Goal: Transaction & Acquisition: Purchase product/service

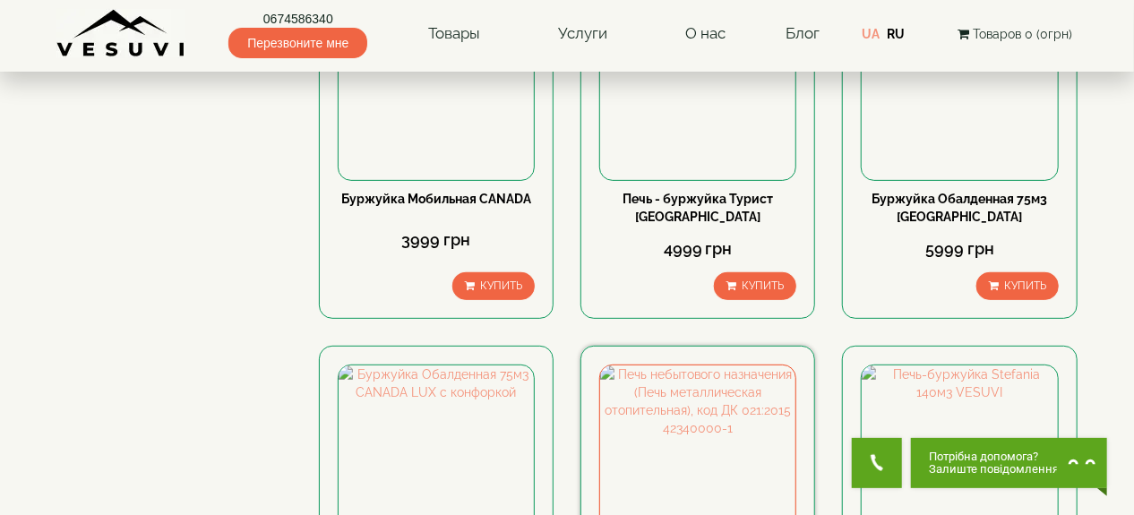
scroll to position [238, 0]
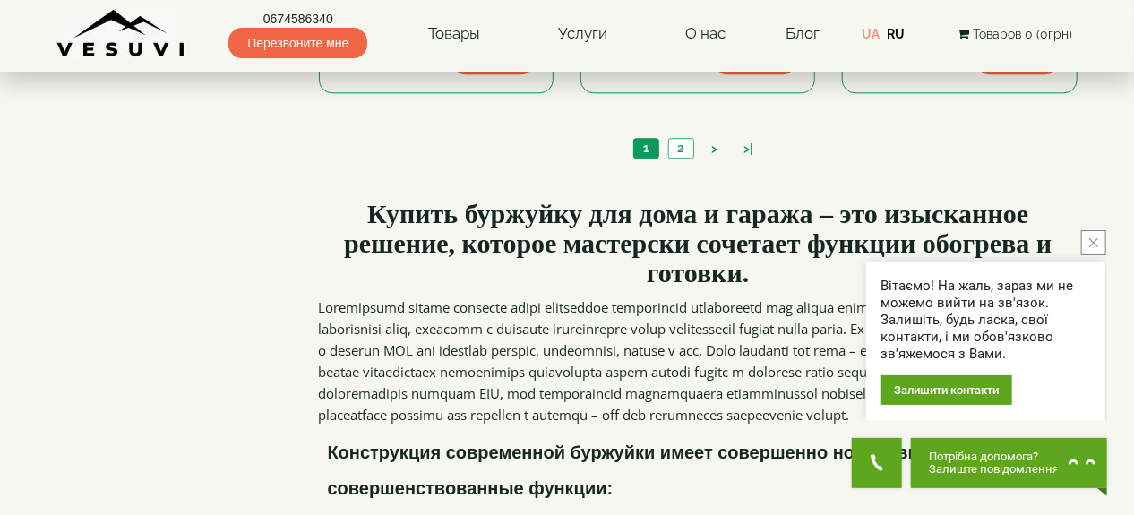
scroll to position [2150, 0]
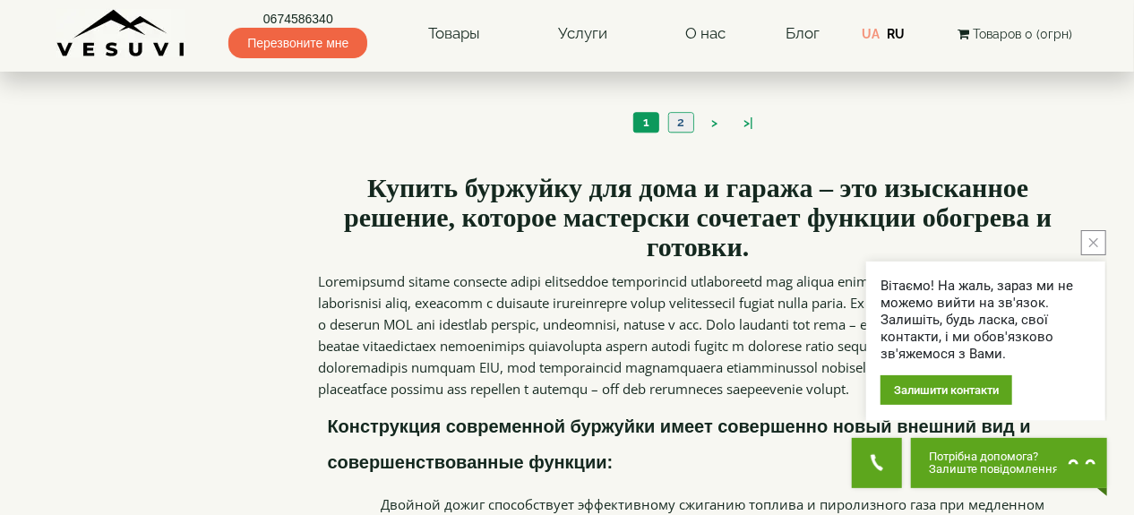
click at [677, 132] on link "2" at bounding box center [680, 122] width 25 height 19
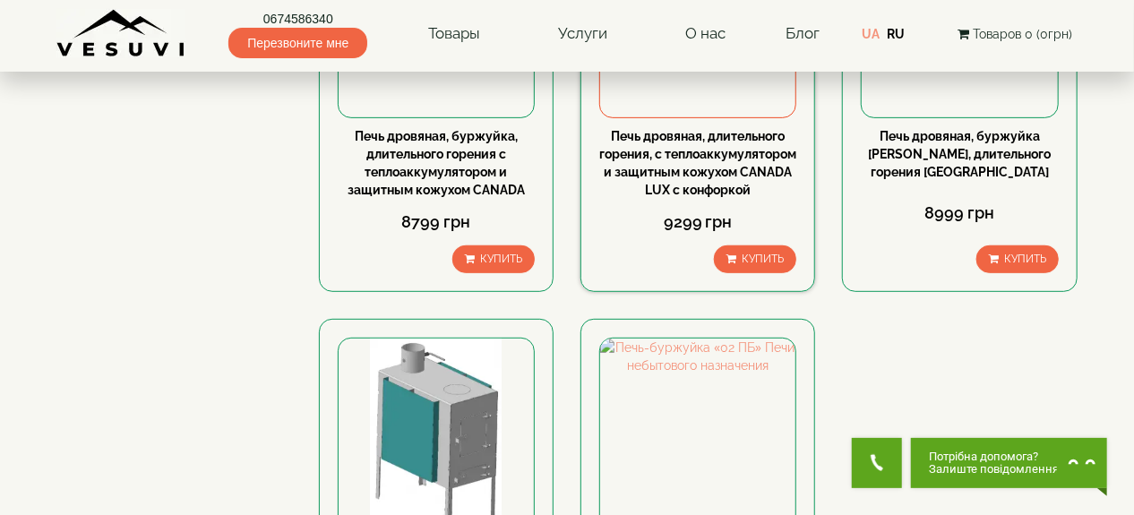
scroll to position [477, 0]
